Goal: Transaction & Acquisition: Download file/media

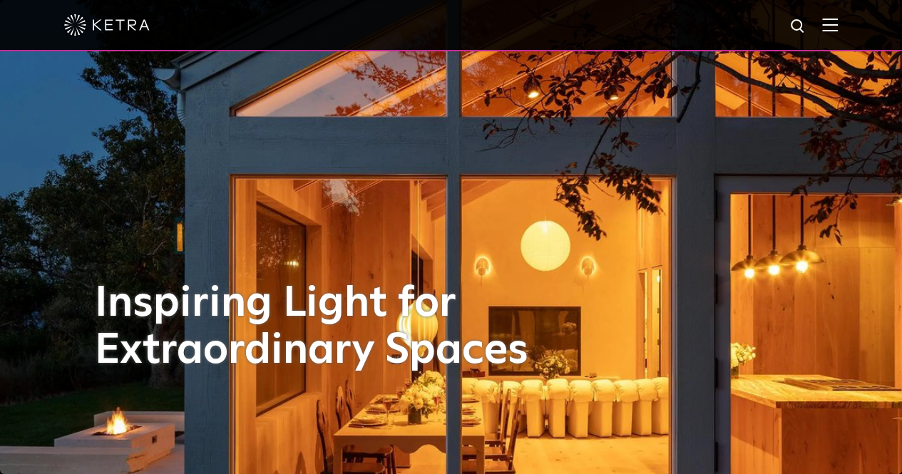
drag, startPoint x: 0, startPoint y: 0, endPoint x: 834, endPoint y: 35, distance: 834.8
click at [834, 35] on div at bounding box center [450, 25] width 773 height 50
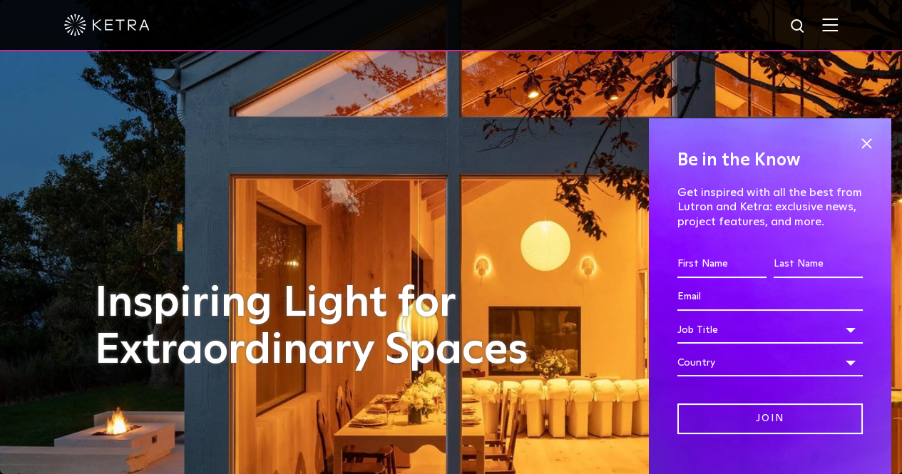
click at [835, 34] on div at bounding box center [450, 25] width 773 height 50
click at [836, 33] on div at bounding box center [450, 25] width 773 height 50
click at [858, 139] on span at bounding box center [865, 143] width 21 height 21
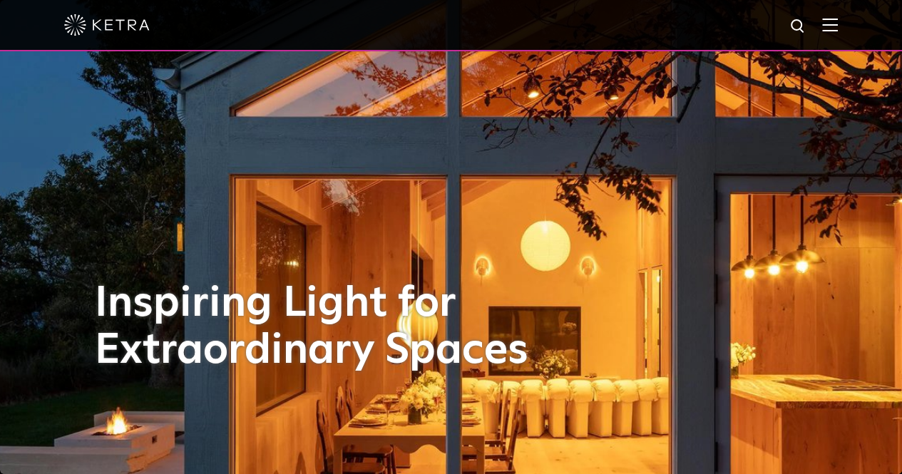
click at [838, 20] on img at bounding box center [830, 25] width 16 height 14
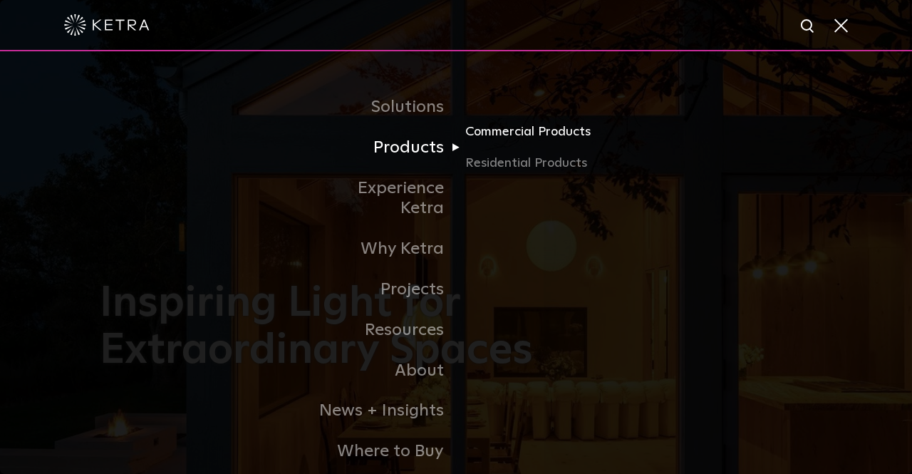
click at [505, 134] on link "Commercial Products" at bounding box center [534, 137] width 137 height 31
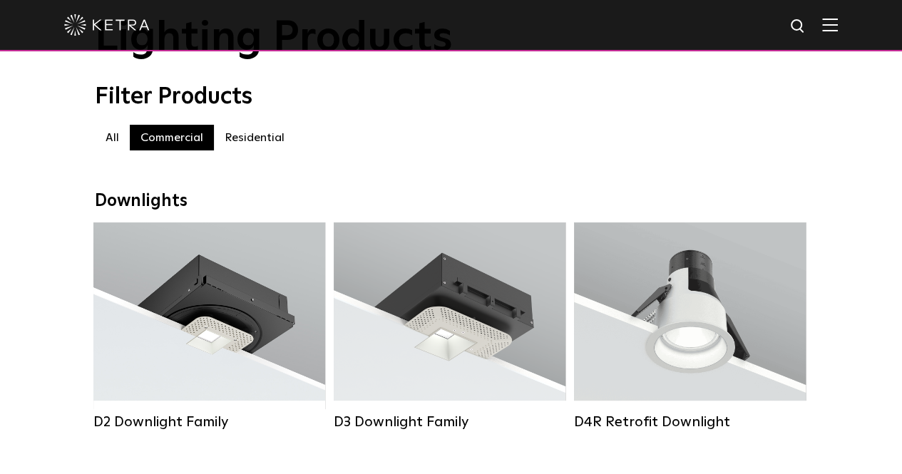
scroll to position [93, 0]
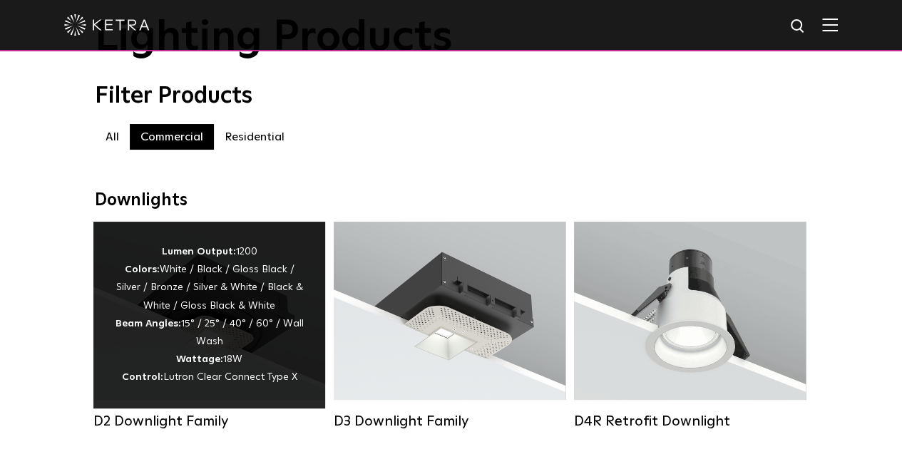
click at [247, 317] on div "Lumen Output: 1200 Colors: White / Black / Gloss Black / Silver / Bronze / Silv…" at bounding box center [209, 315] width 189 height 144
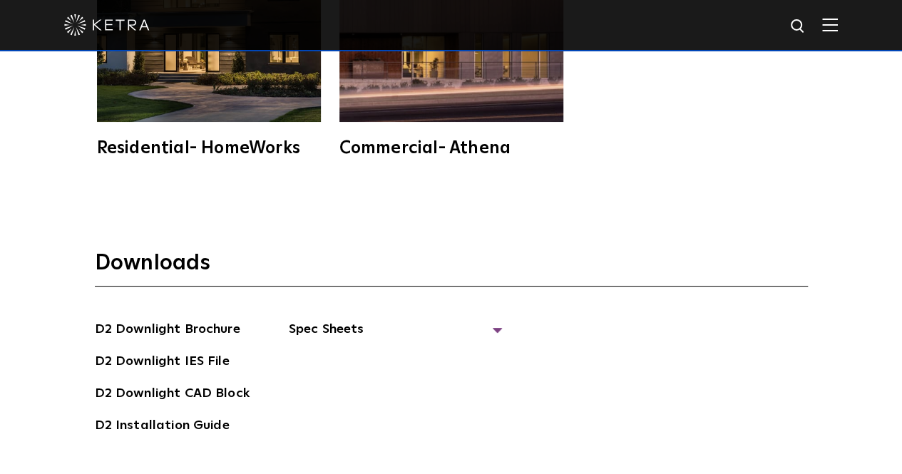
scroll to position [3477, 0]
click at [355, 319] on span "Spec Sheets" at bounding box center [396, 334] width 214 height 31
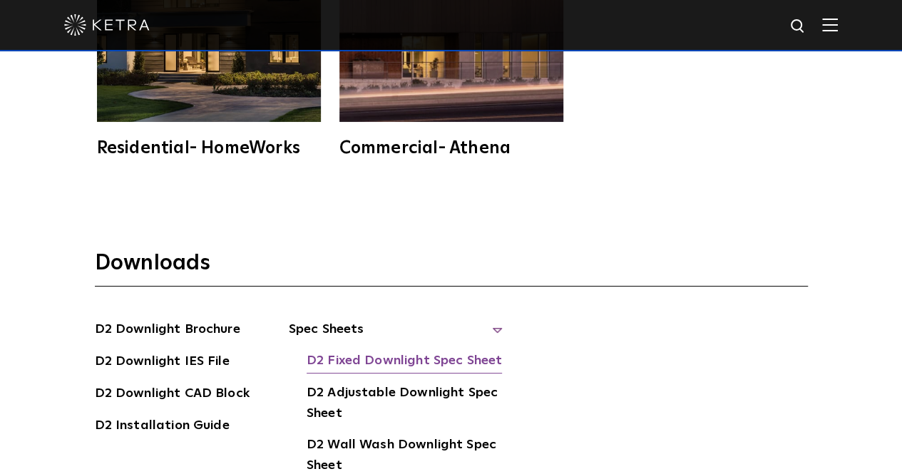
click at [382, 351] on link "D2 Fixed Downlight Spec Sheet" at bounding box center [404, 362] width 195 height 23
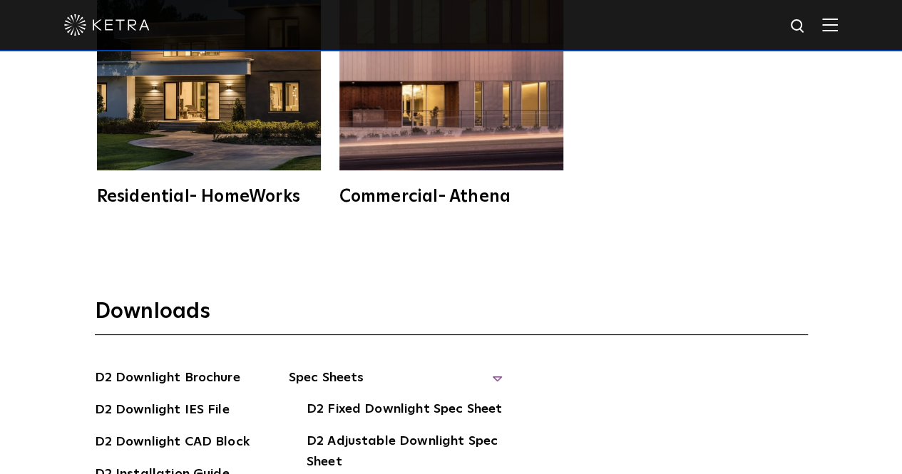
scroll to position [3428, 0]
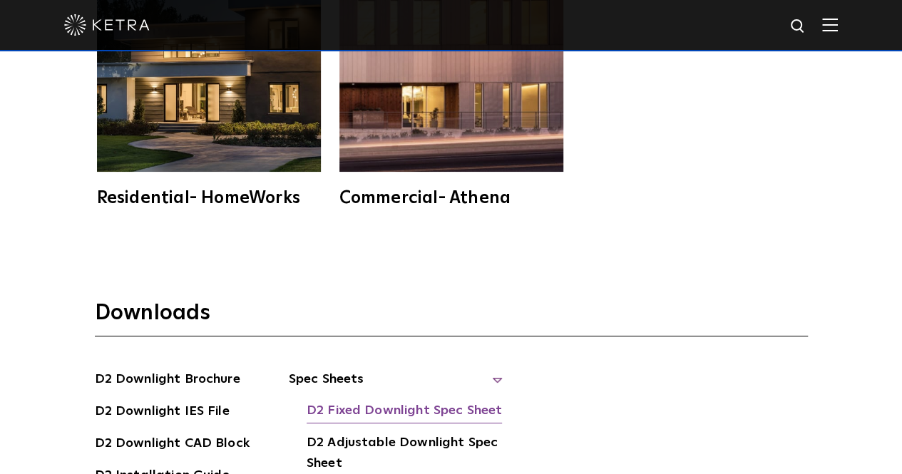
click at [402, 401] on link "D2 Fixed Downlight Spec Sheet" at bounding box center [404, 412] width 195 height 23
click at [321, 258] on div "Downloads D2 Downlight Brochure D2 Downlight IES File D2 Downlight CAD Block D2…" at bounding box center [451, 441] width 902 height 377
